Goal: Task Accomplishment & Management: Use online tool/utility

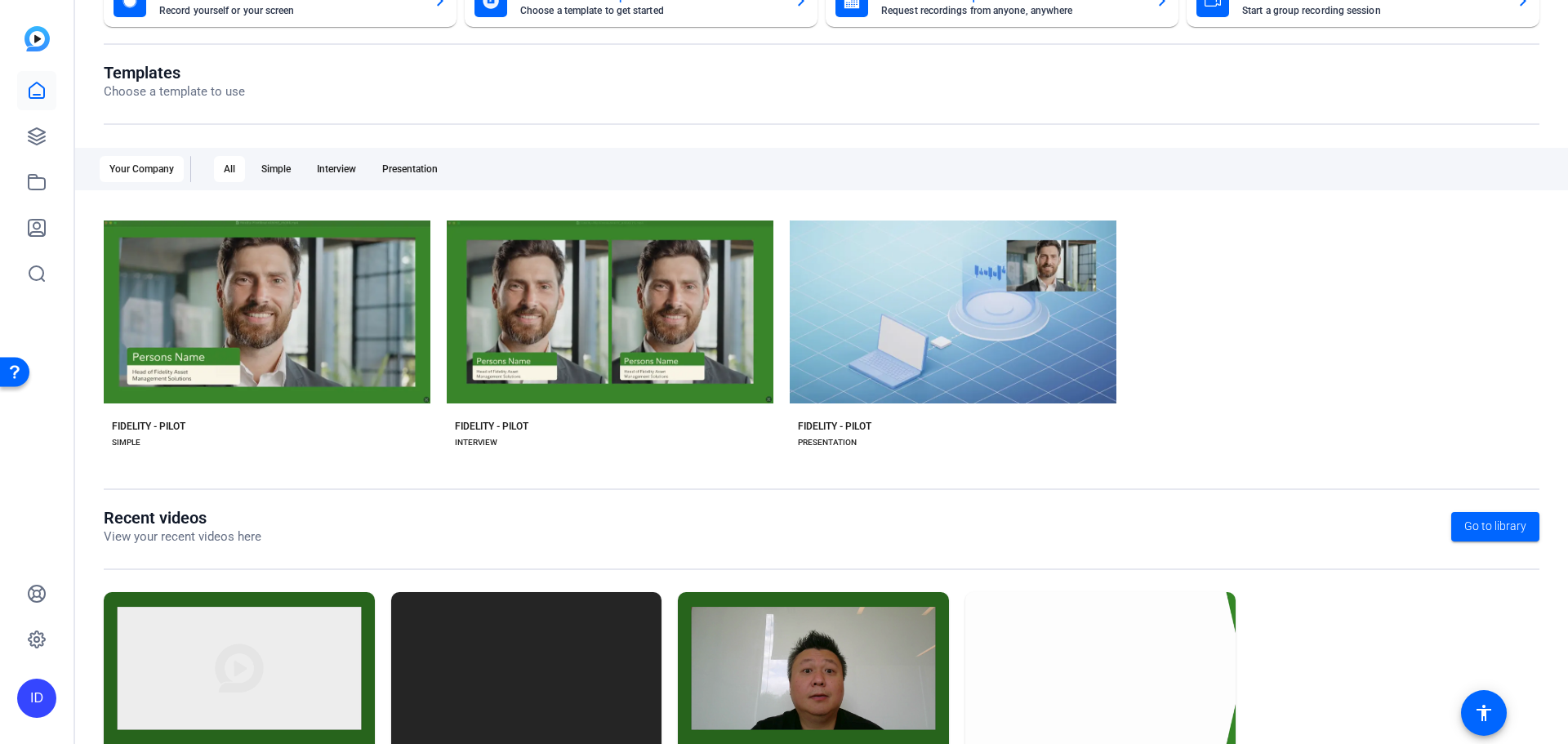
scroll to position [163, 0]
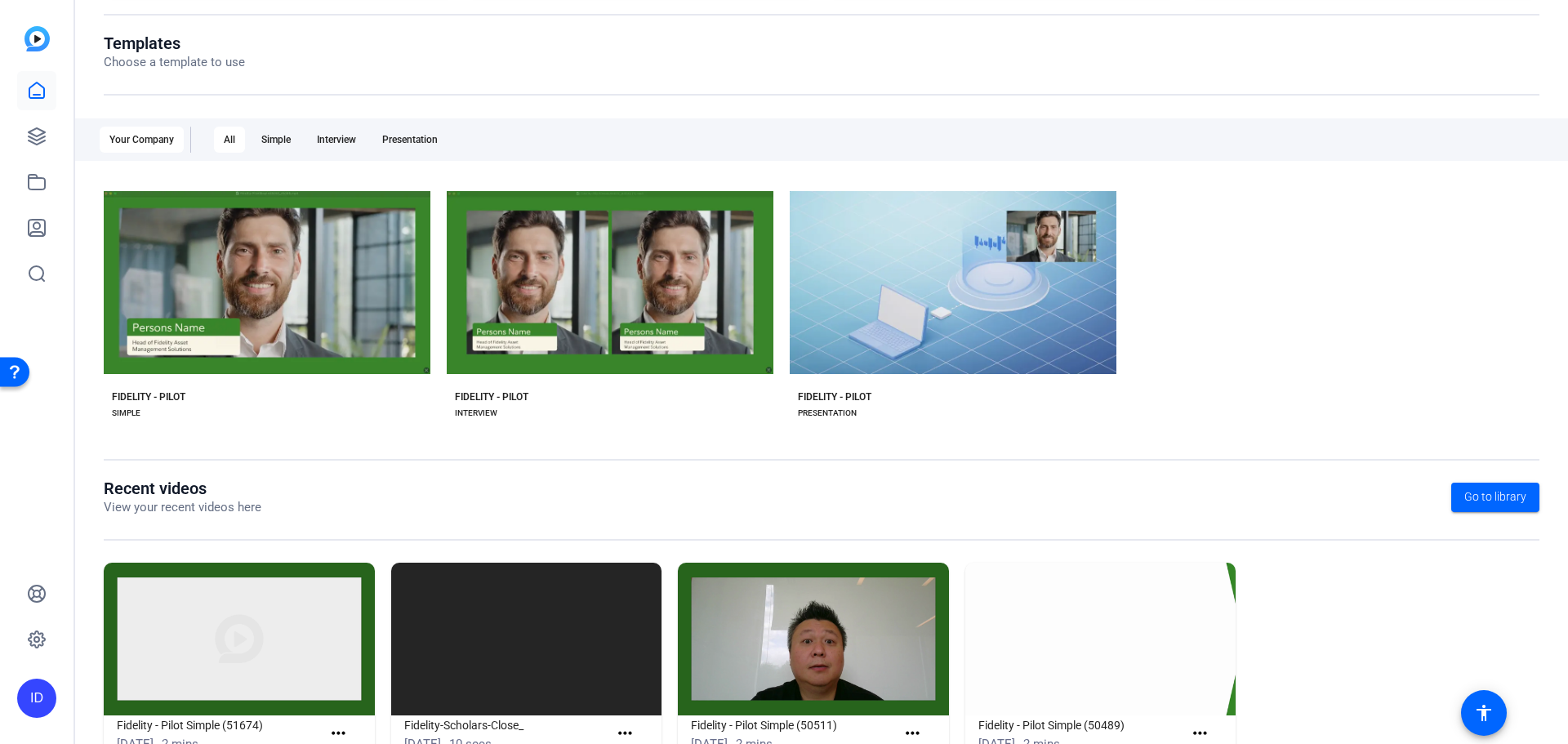
click at [208, 664] on img at bounding box center [239, 639] width 271 height 153
click at [332, 733] on mat-icon "more_horiz" at bounding box center [338, 734] width 20 height 20
click at [348, 701] on span "View" at bounding box center [373, 709] width 66 height 20
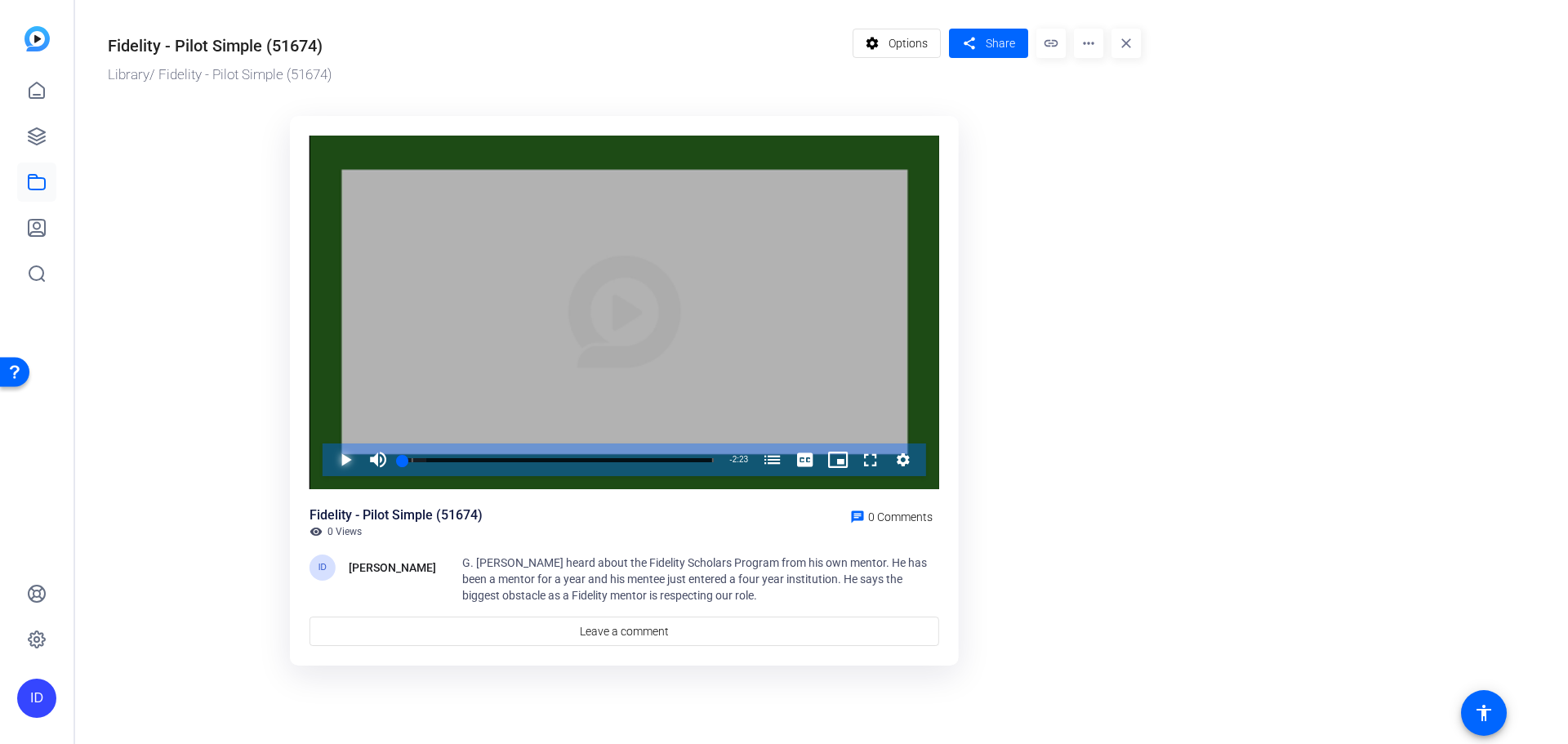
click at [329, 460] on span "Video Player" at bounding box center [329, 460] width 0 height 33
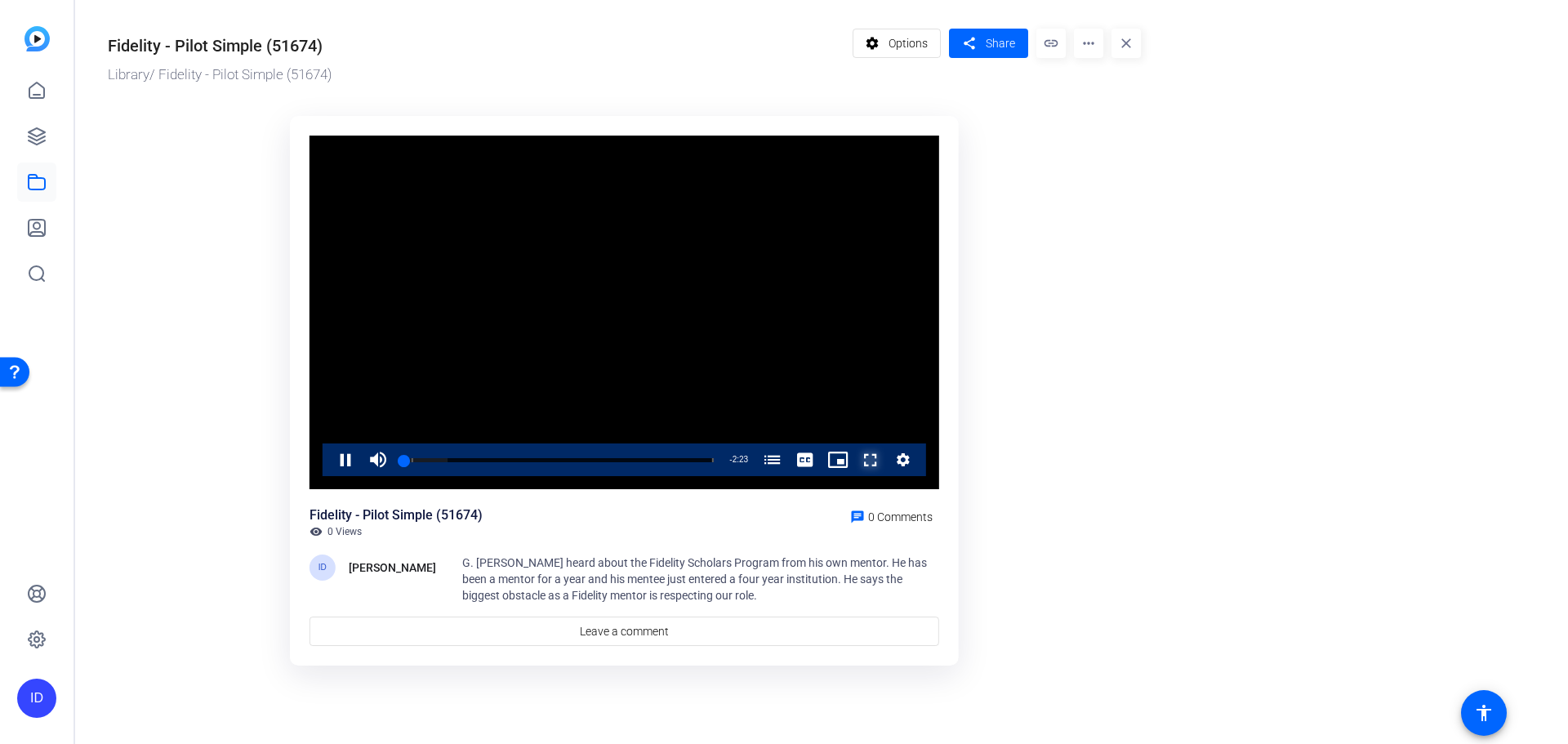
click at [854, 464] on span "Video Player" at bounding box center [854, 460] width 0 height 33
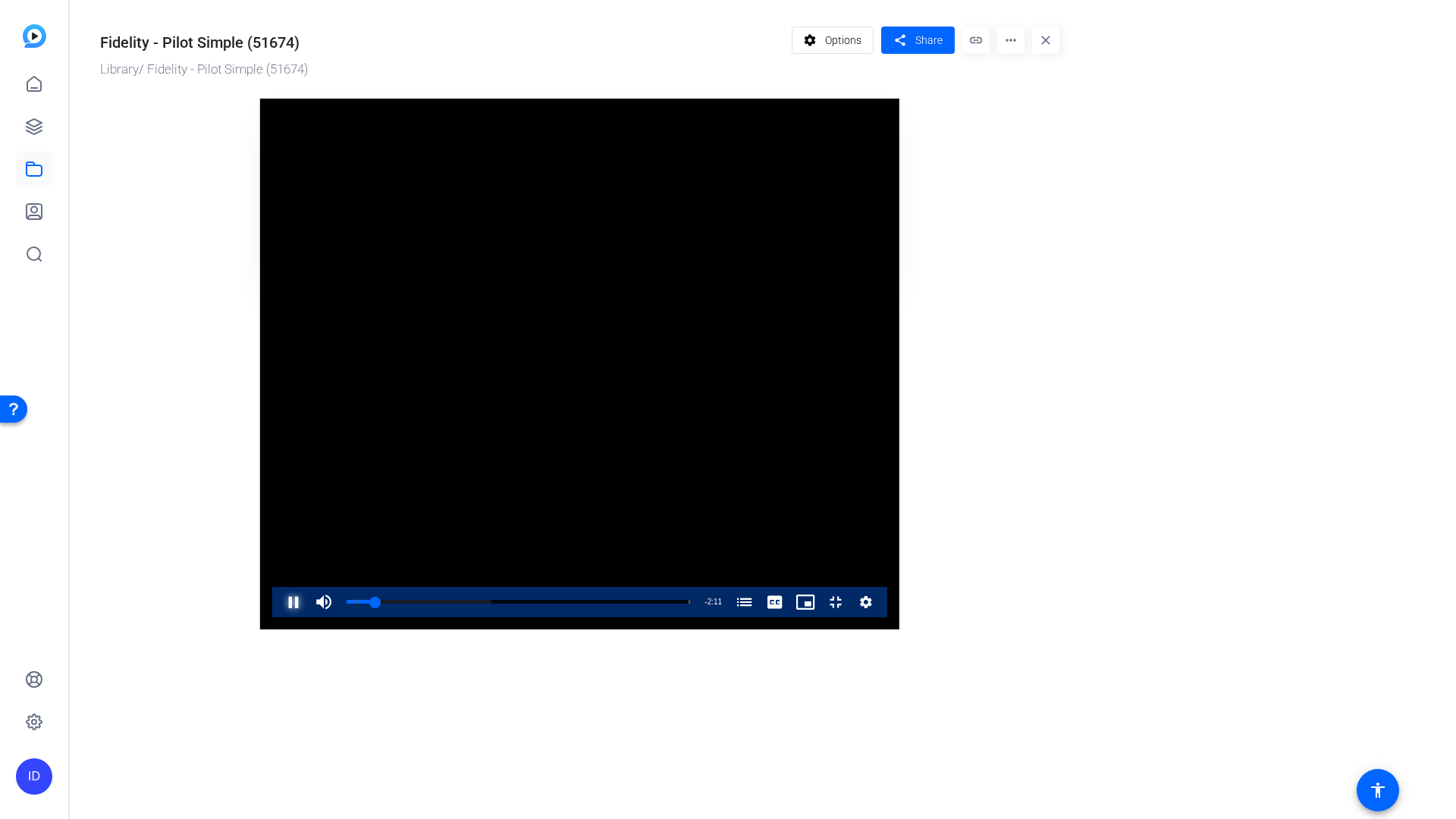
click at [279, 617] on span "Video Player" at bounding box center [279, 602] width 0 height 30
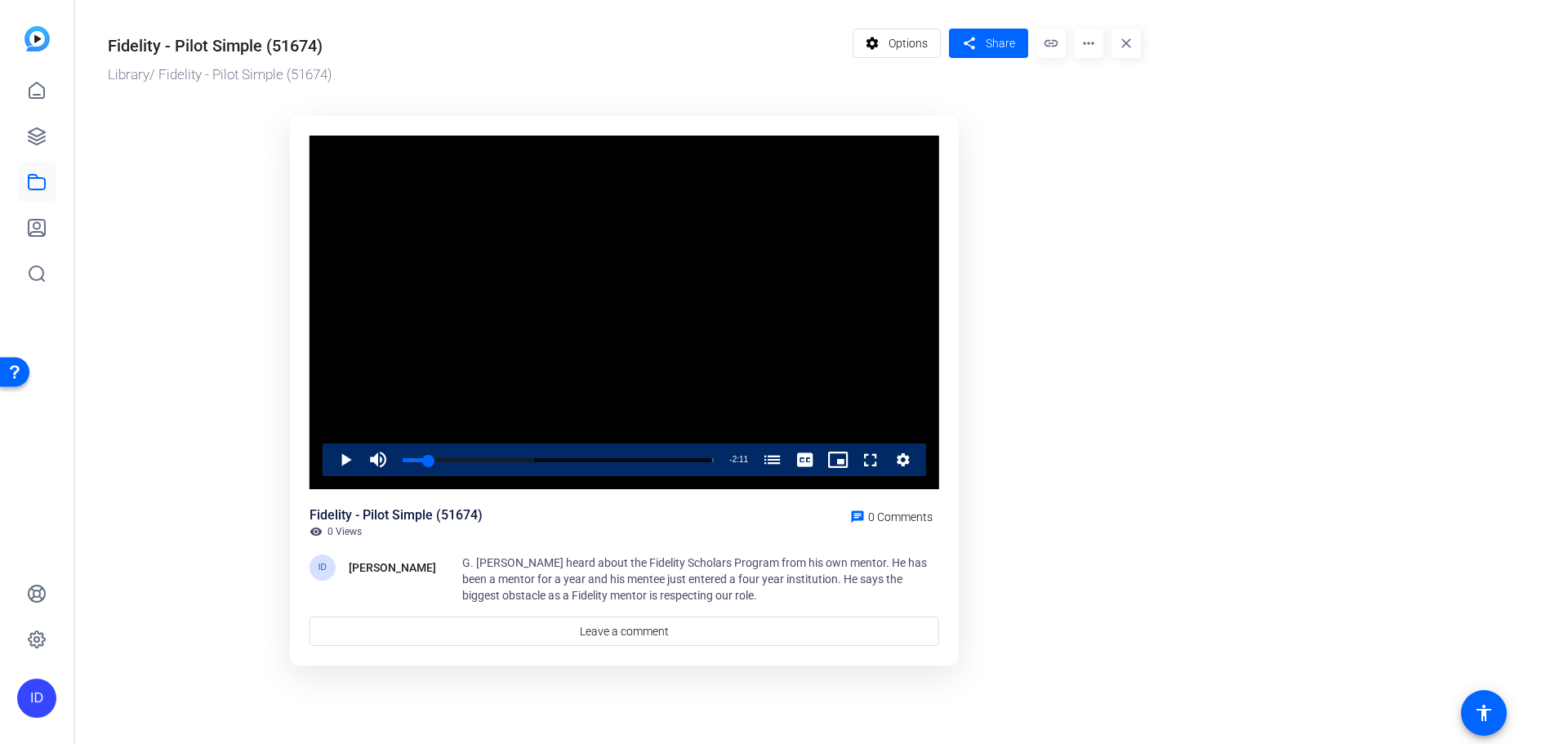
click at [1082, 43] on mat-icon "more_horiz" at bounding box center [1088, 43] width 29 height 29
click at [1101, 86] on span "Edit in Creator" at bounding box center [1121, 93] width 67 height 20
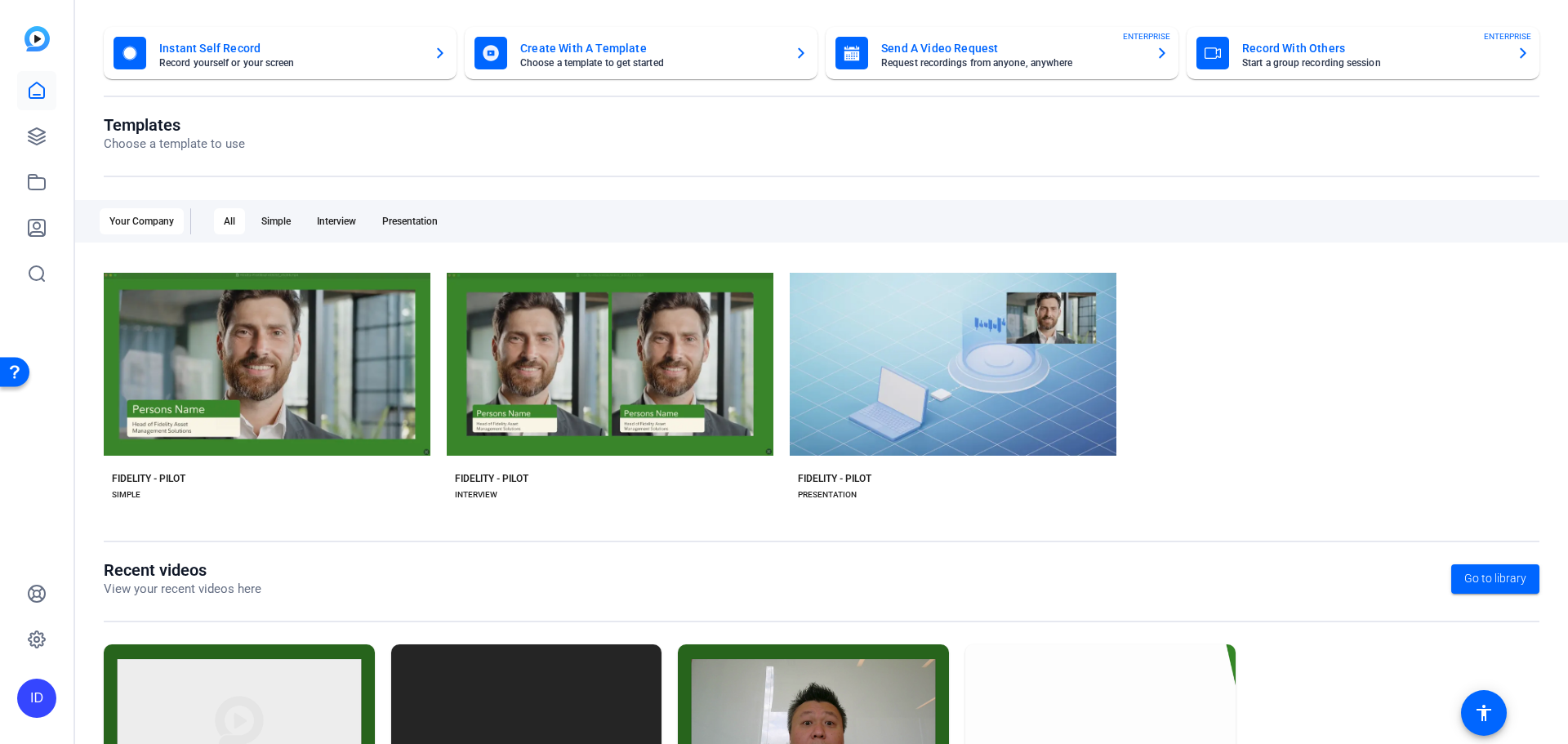
click at [807, 719] on img at bounding box center [813, 721] width 271 height 153
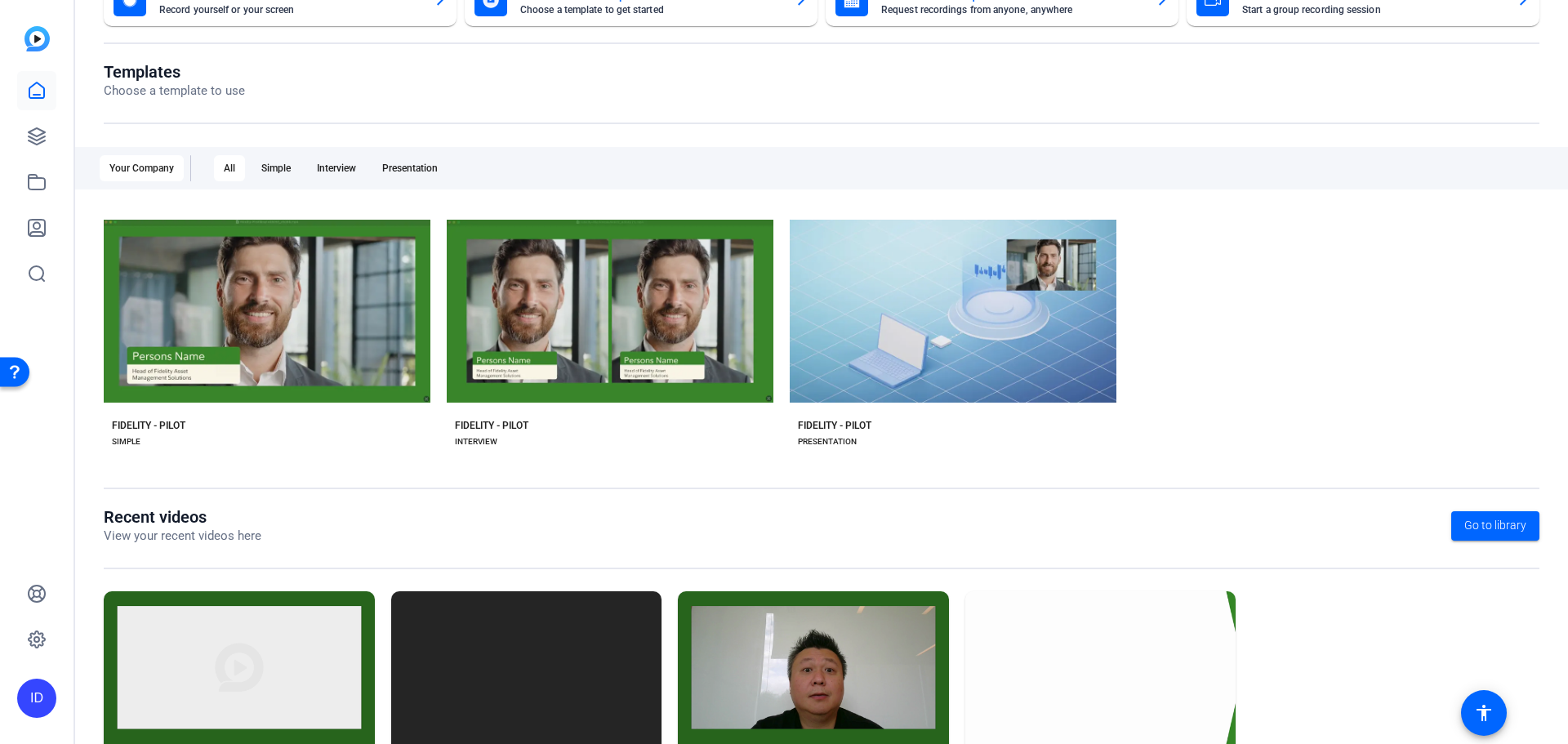
scroll to position [163, 0]
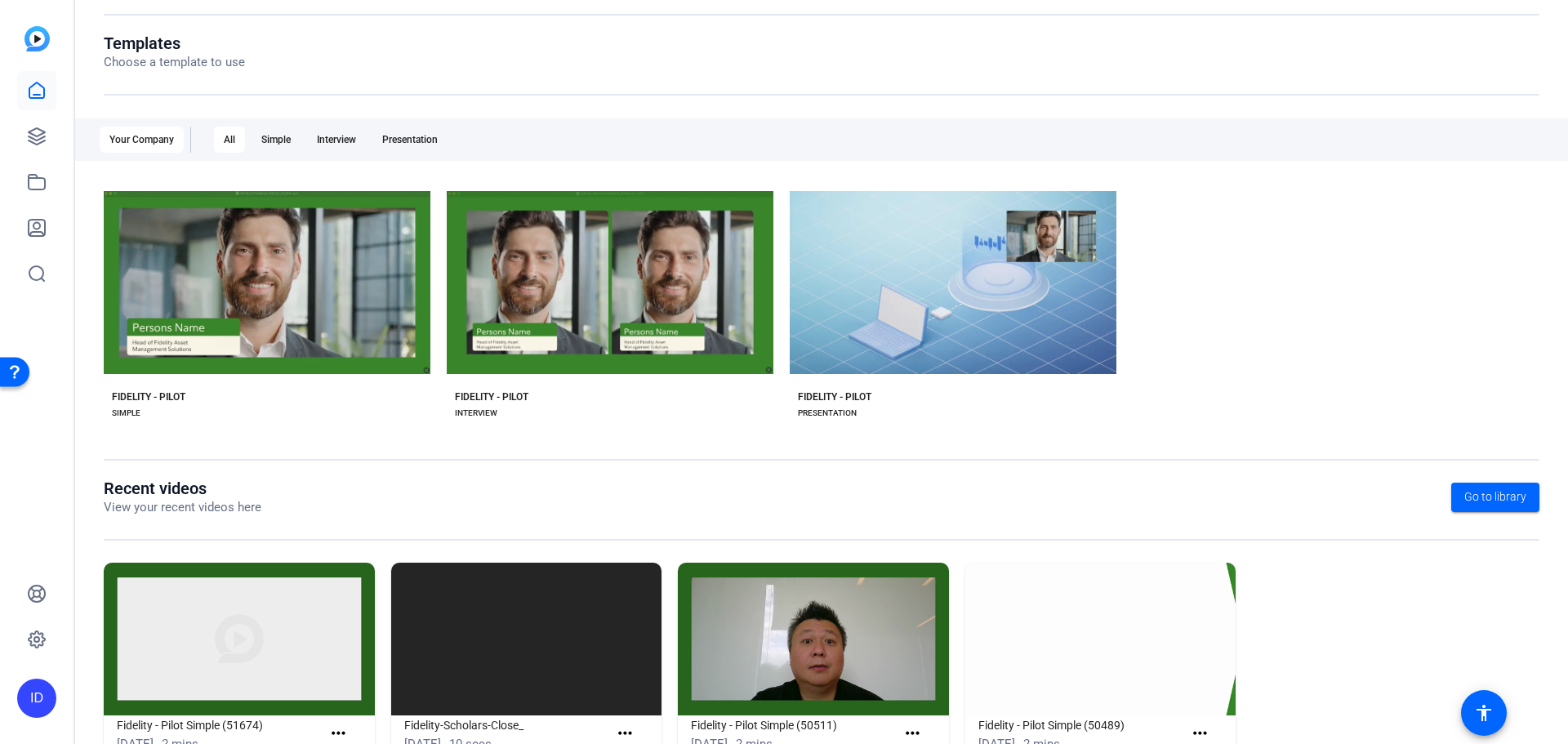
click at [781, 630] on img at bounding box center [813, 639] width 271 height 153
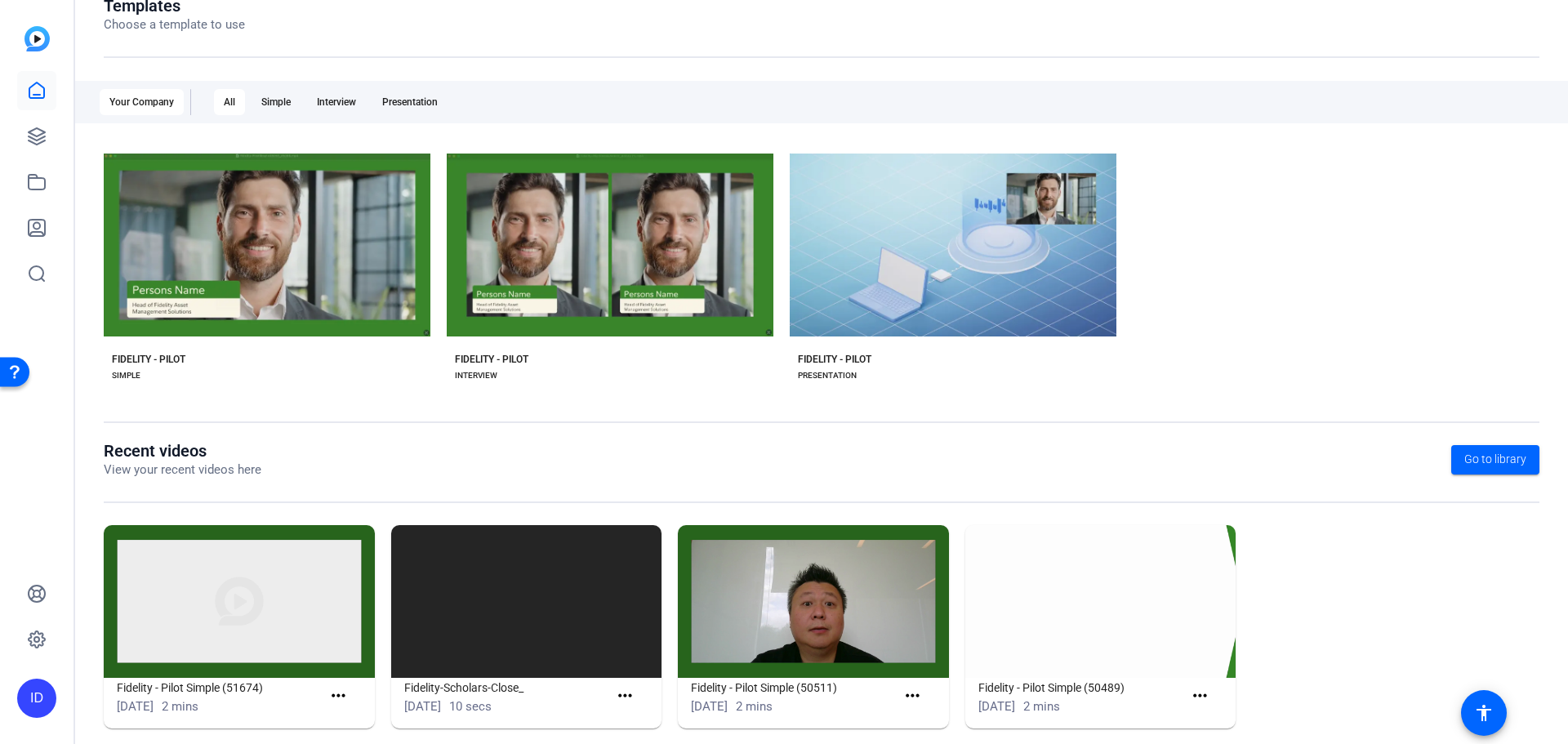
scroll to position [222, 0]
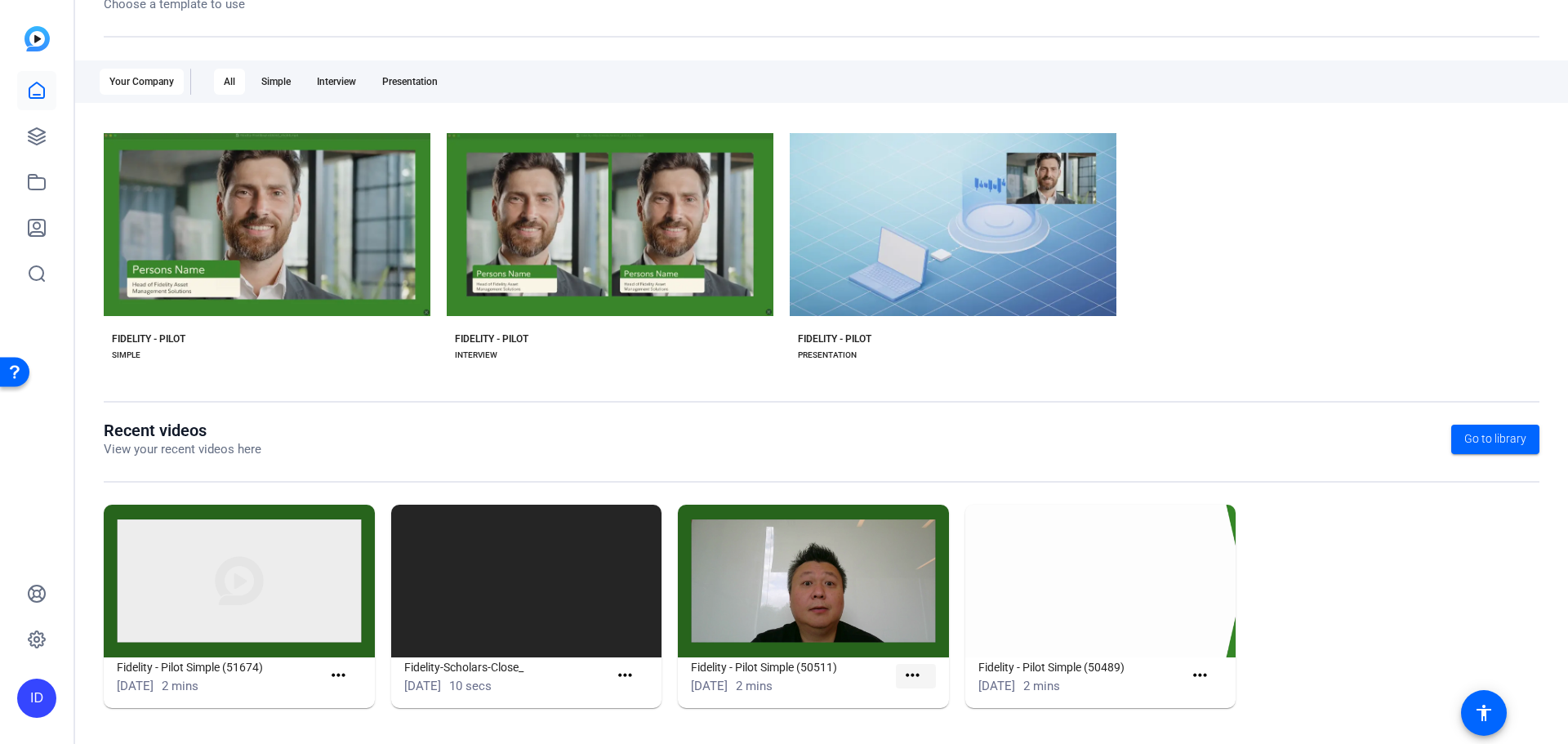
click at [914, 680] on mat-icon "more_horiz" at bounding box center [913, 676] width 20 height 20
click at [186, 664] on div at bounding box center [784, 372] width 1568 height 744
click at [185, 665] on h1 "Fidelity - Pilot Simple (51674)" at bounding box center [219, 667] width 205 height 20
click at [339, 675] on mat-icon "more_horiz" at bounding box center [338, 676] width 20 height 20
click at [274, 680] on div at bounding box center [784, 372] width 1568 height 744
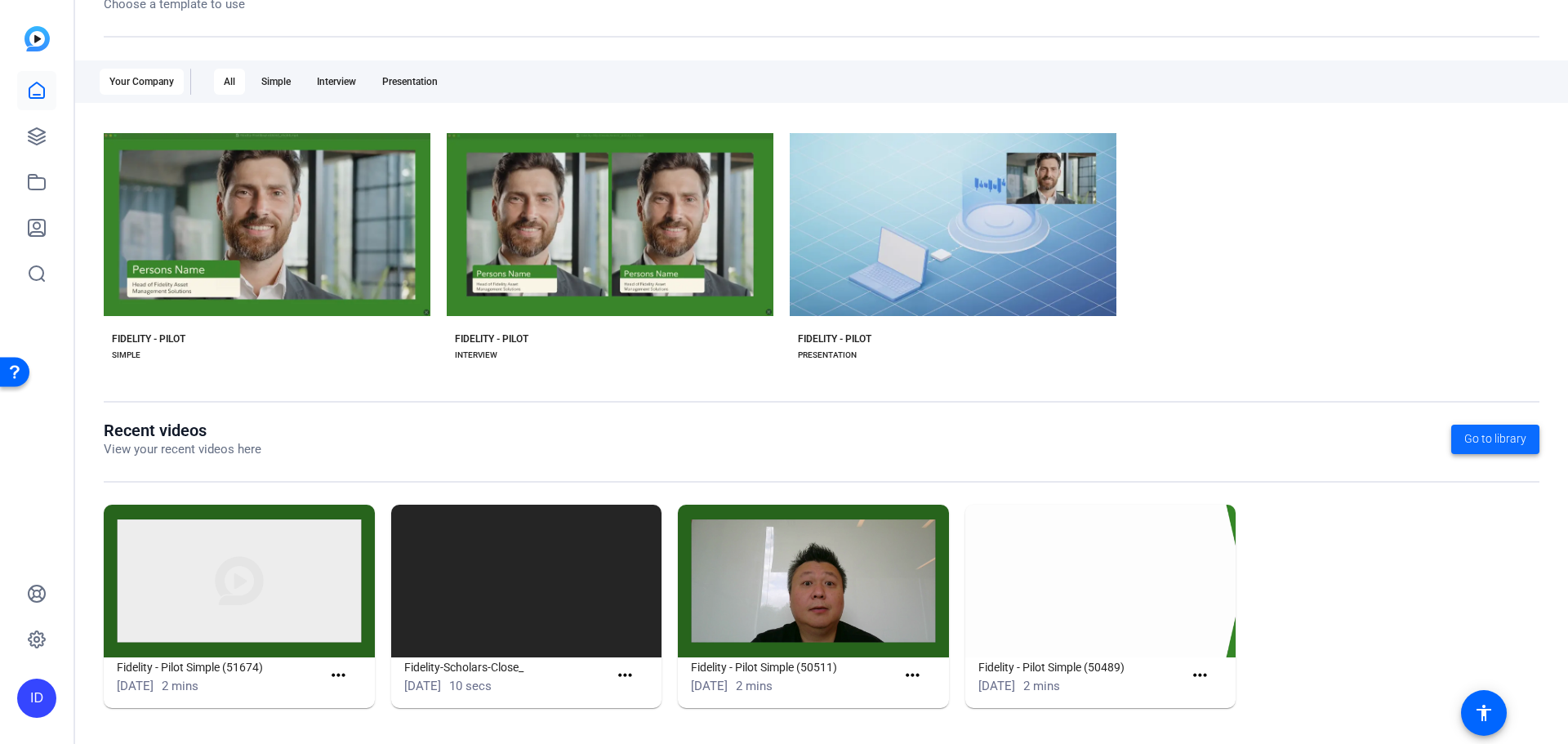
click at [1466, 433] on span "Go to library" at bounding box center [1495, 439] width 62 height 17
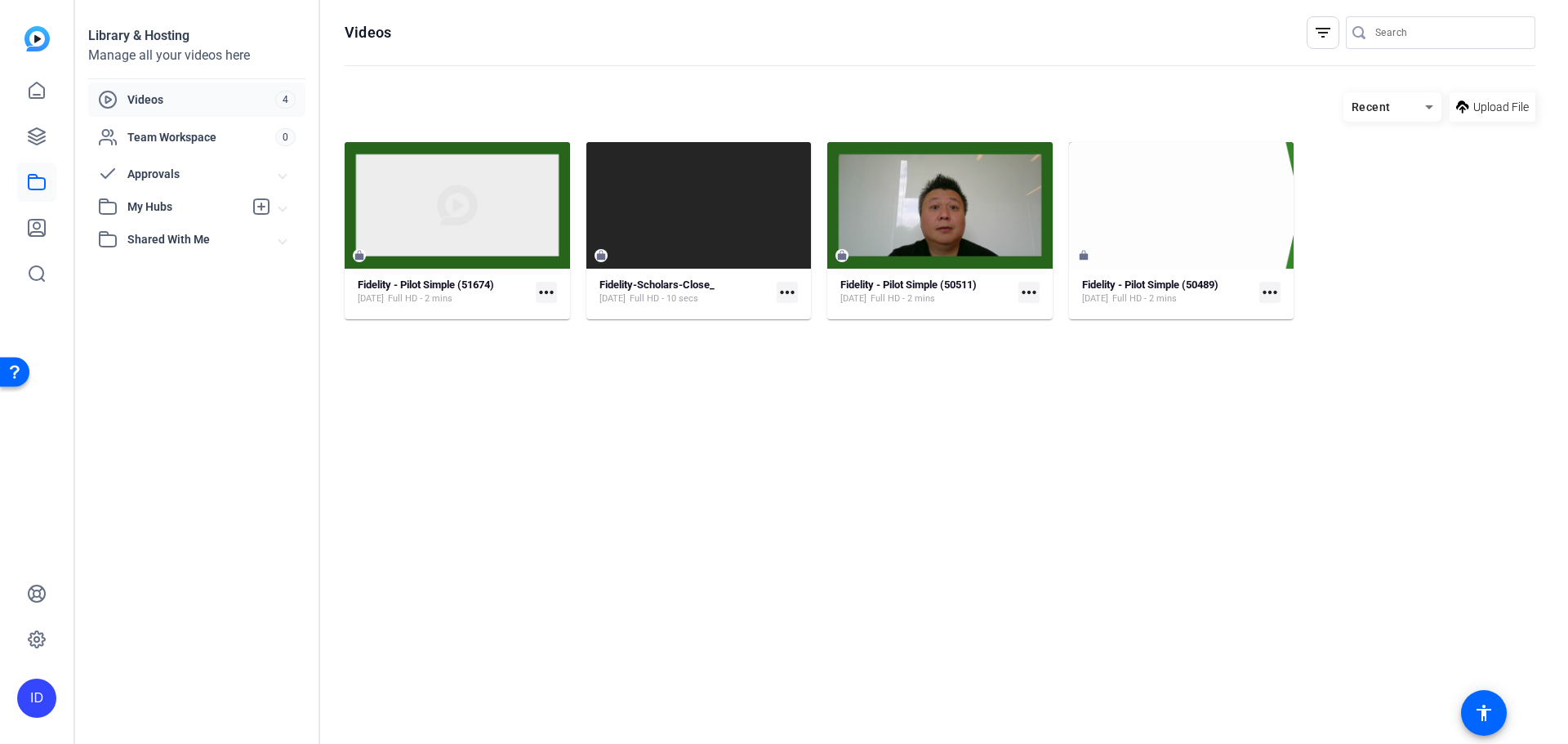
click at [547, 302] on mat-icon "more_horiz" at bounding box center [546, 292] width 21 height 21
click at [357, 256] on div at bounding box center [784, 372] width 1568 height 744
click at [1031, 301] on mat-icon "more_horiz" at bounding box center [1028, 292] width 21 height 21
click at [1076, 310] on span "Edit in Creator" at bounding box center [1066, 317] width 67 height 20
